Goal: Check status: Check status

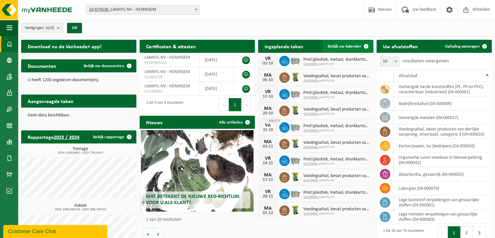
click at [354, 41] on link "Bekijk uw kalender" at bounding box center [348, 46] width 50 height 13
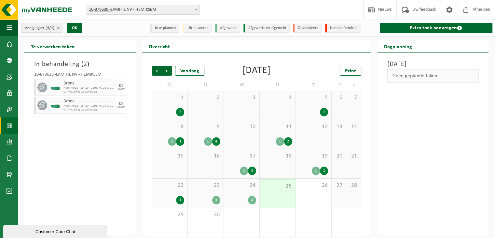
scroll to position [6, 0]
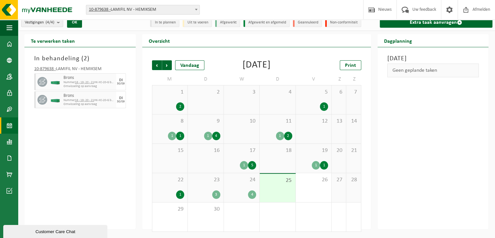
click at [243, 192] on div "4" at bounding box center [241, 194] width 29 height 8
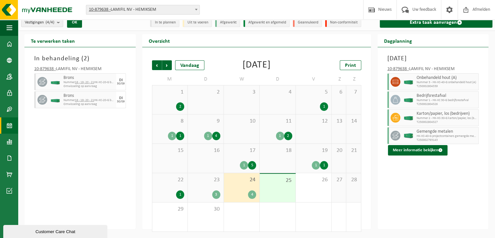
click at [203, 188] on div "23 3" at bounding box center [206, 187] width 36 height 29
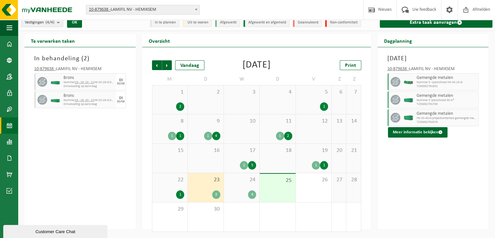
click at [245, 184] on div "24 4" at bounding box center [242, 187] width 36 height 29
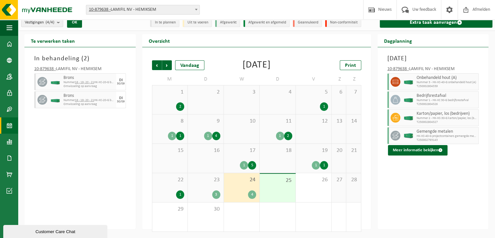
click at [273, 181] on span "25" at bounding box center [277, 180] width 29 height 7
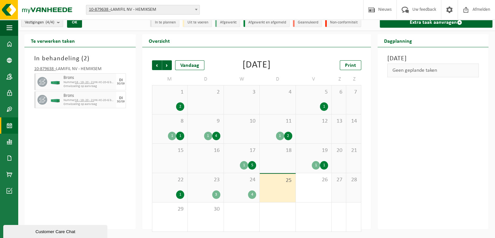
click at [236, 187] on div "24 4" at bounding box center [242, 187] width 36 height 29
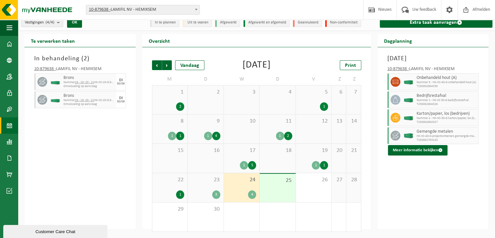
click at [279, 182] on span "25" at bounding box center [277, 180] width 29 height 7
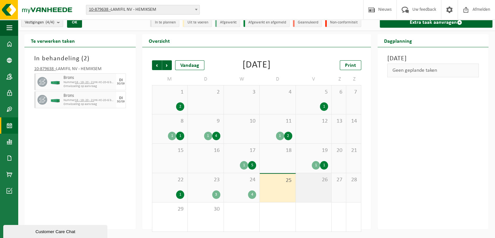
click at [320, 185] on div "26" at bounding box center [314, 187] width 36 height 29
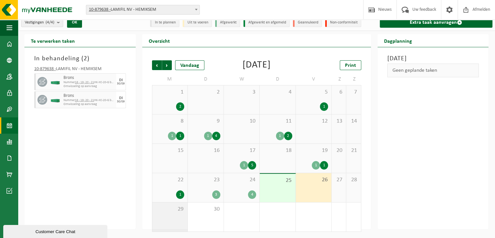
click at [163, 211] on span "29" at bounding box center [170, 208] width 29 height 7
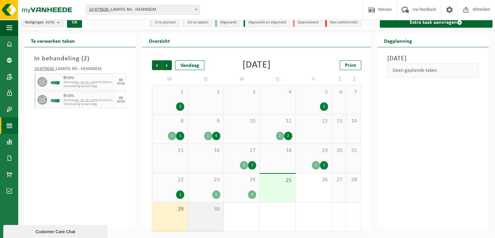
click at [208, 211] on span "30" at bounding box center [205, 208] width 29 height 7
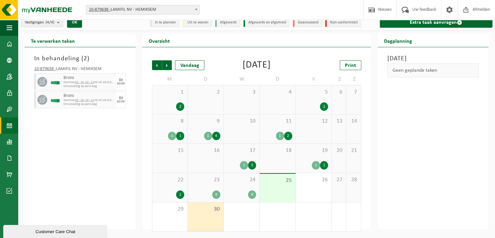
click at [241, 190] on div "4" at bounding box center [241, 194] width 29 height 8
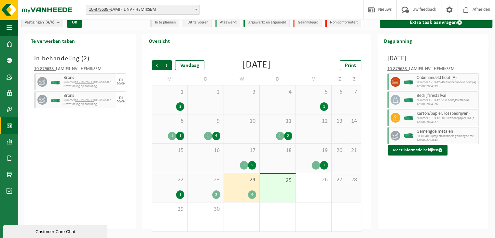
click at [210, 182] on span "23" at bounding box center [205, 179] width 29 height 7
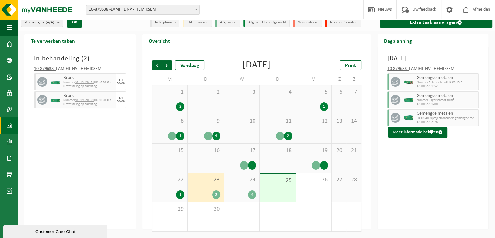
click at [174, 177] on span "22" at bounding box center [170, 179] width 29 height 7
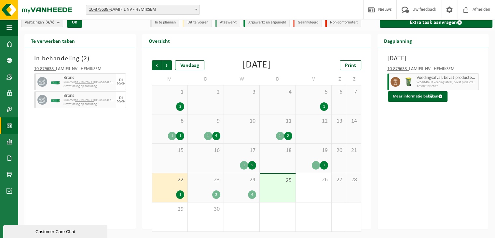
click at [313, 159] on div "19 1 1" at bounding box center [314, 158] width 36 height 29
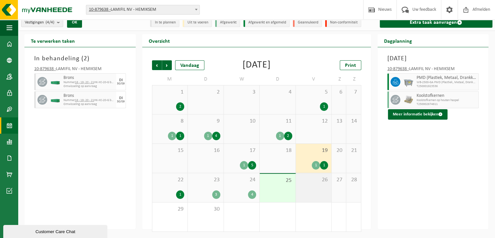
click at [309, 188] on div "26" at bounding box center [314, 187] width 36 height 29
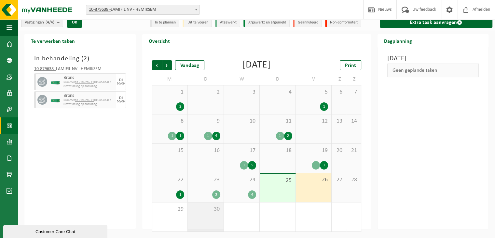
click at [212, 215] on div "30" at bounding box center [206, 216] width 36 height 29
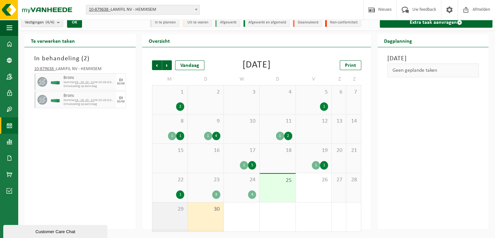
click at [170, 216] on div "29" at bounding box center [169, 216] width 35 height 29
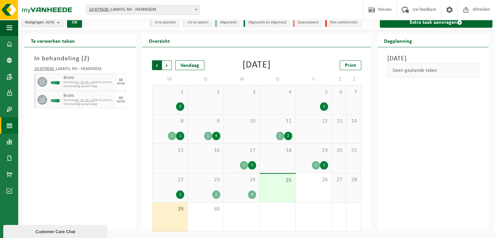
click at [168, 63] on span "Volgende" at bounding box center [167, 65] width 10 height 10
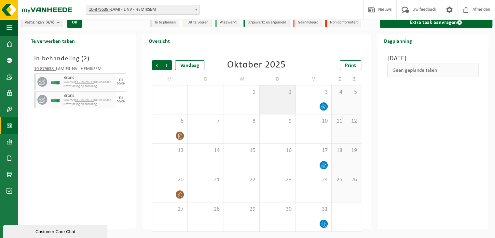
click at [261, 104] on div "2" at bounding box center [278, 99] width 36 height 29
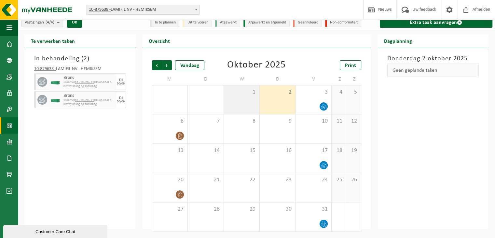
click at [246, 100] on div "1" at bounding box center [242, 99] width 36 height 29
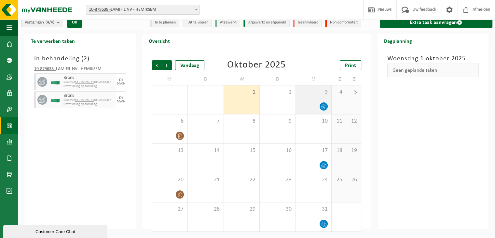
click at [316, 103] on div at bounding box center [313, 106] width 29 height 9
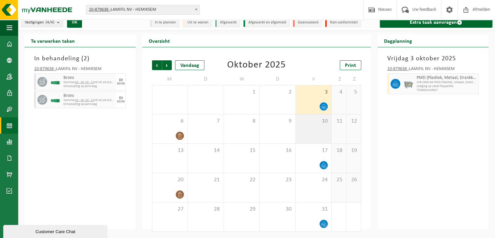
click at [306, 127] on div "10" at bounding box center [314, 128] width 36 height 29
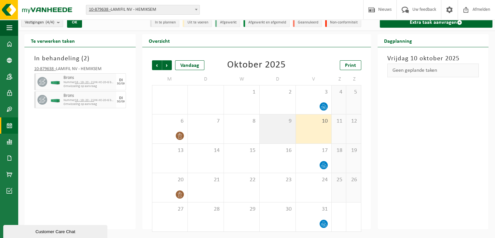
click at [280, 128] on div "9" at bounding box center [278, 128] width 36 height 29
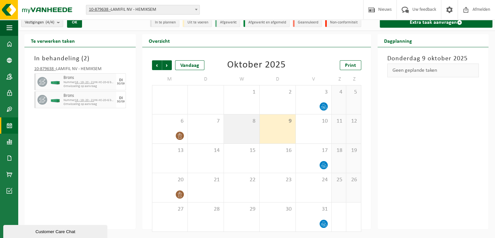
click at [241, 128] on div "8" at bounding box center [242, 128] width 36 height 29
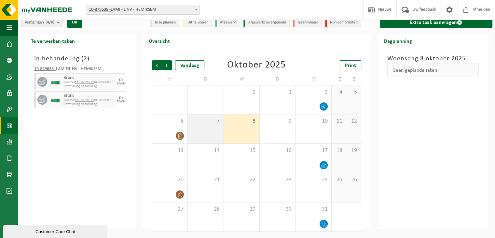
click at [204, 128] on div "7" at bounding box center [206, 128] width 36 height 29
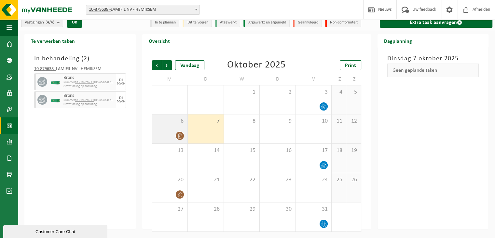
click at [176, 128] on div "6" at bounding box center [169, 128] width 35 height 29
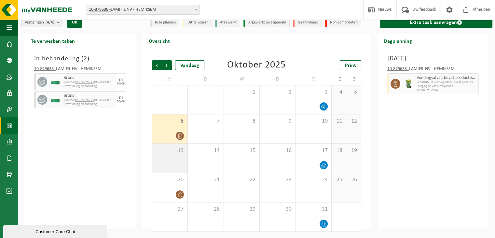
click at [176, 157] on div "13" at bounding box center [169, 158] width 35 height 29
